Goal: Check status

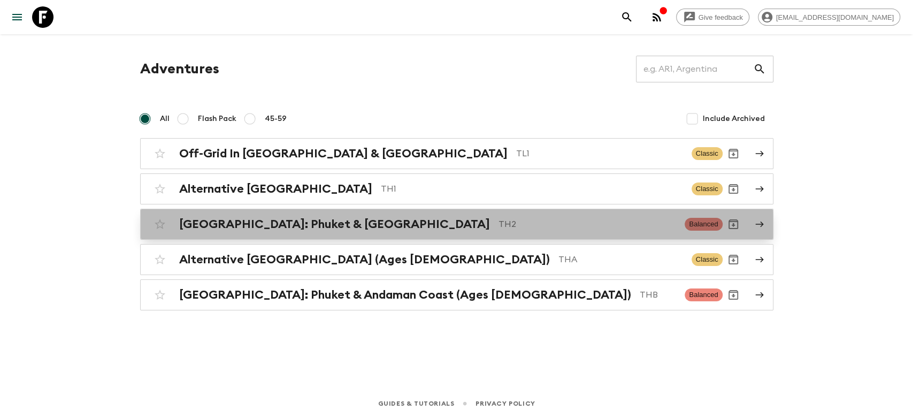
click at [251, 229] on h2 "[GEOGRAPHIC_DATA]: Phuket & [GEOGRAPHIC_DATA]" at bounding box center [334, 224] width 311 height 14
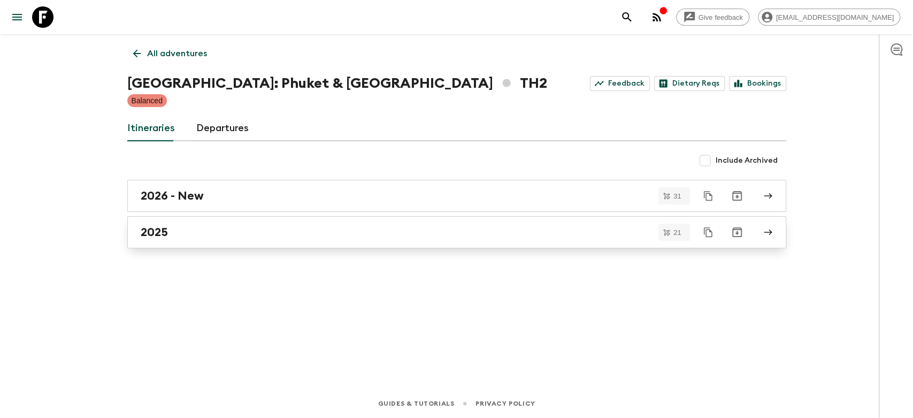
click at [241, 237] on div "2025" at bounding box center [447, 232] width 612 height 14
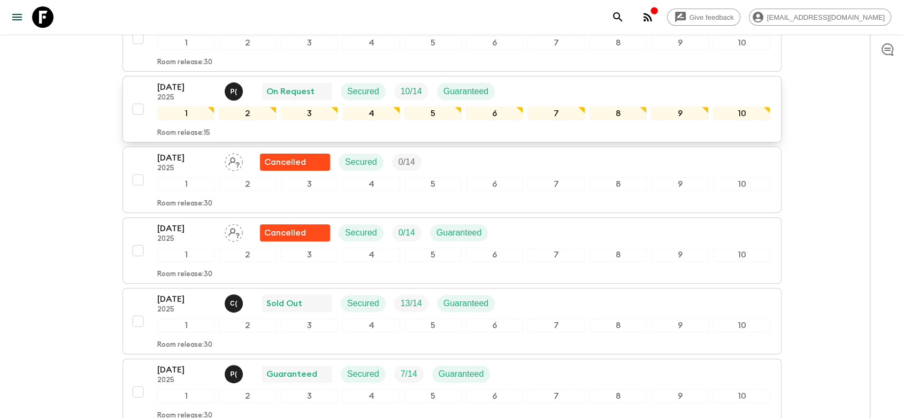
scroll to position [297, 0]
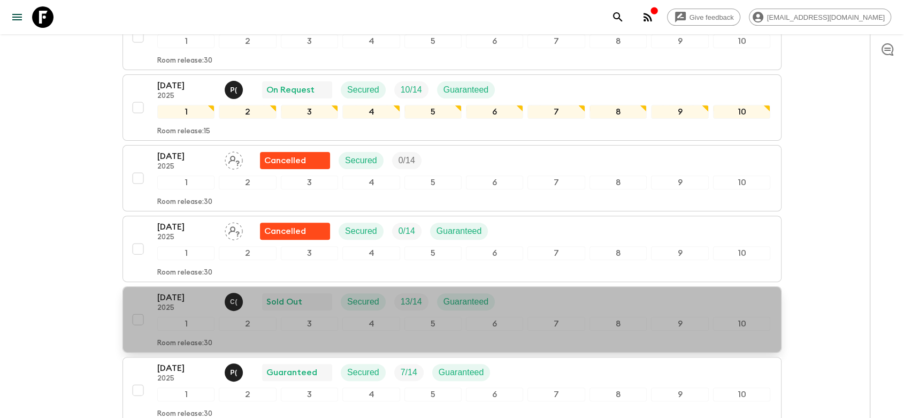
click at [528, 291] on div "[DATE] 2025 C ( Sold Out Secured 13 / 14 Guaranteed" at bounding box center [463, 301] width 613 height 21
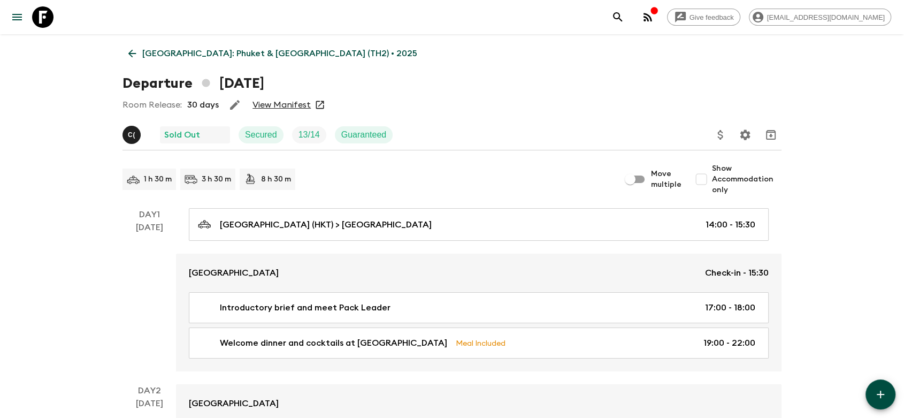
click at [289, 105] on link "View Manifest" at bounding box center [282, 105] width 58 height 11
click at [135, 51] on icon at bounding box center [132, 54] width 12 height 12
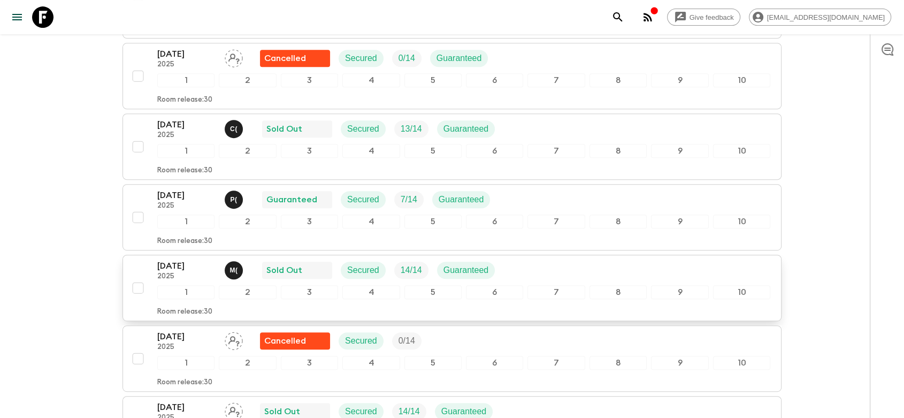
scroll to position [475, 0]
